Goal: Find specific page/section: Find specific page/section

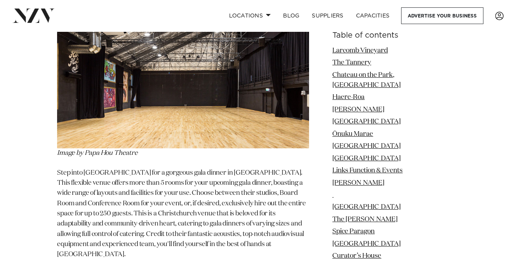
scroll to position [2754, 0]
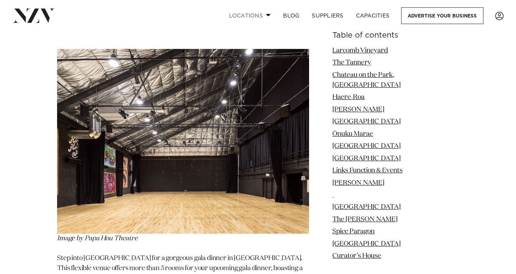
click at [268, 14] on span at bounding box center [268, 15] width 5 height 3
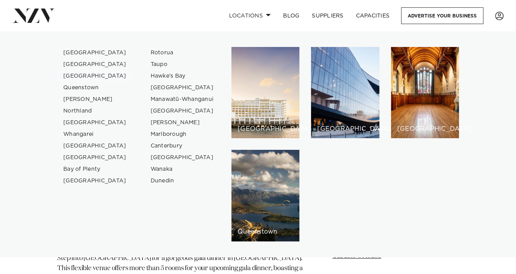
click at [93, 76] on link "[GEOGRAPHIC_DATA]" at bounding box center [95, 76] width 76 height 12
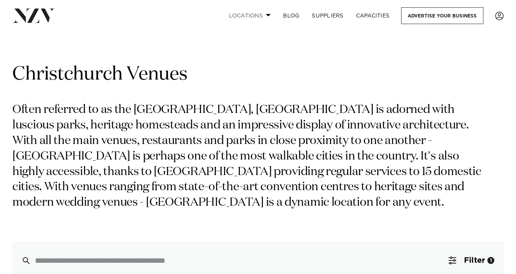
click at [268, 13] on link "Locations" at bounding box center [249, 15] width 54 height 17
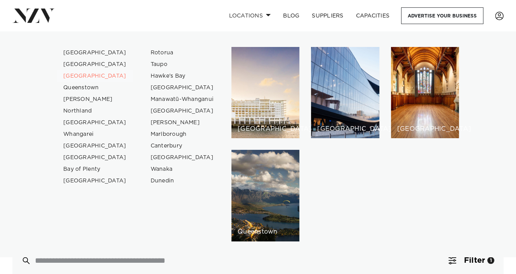
click at [89, 77] on link "[GEOGRAPHIC_DATA]" at bounding box center [95, 76] width 76 height 12
